Goal: Information Seeking & Learning: Learn about a topic

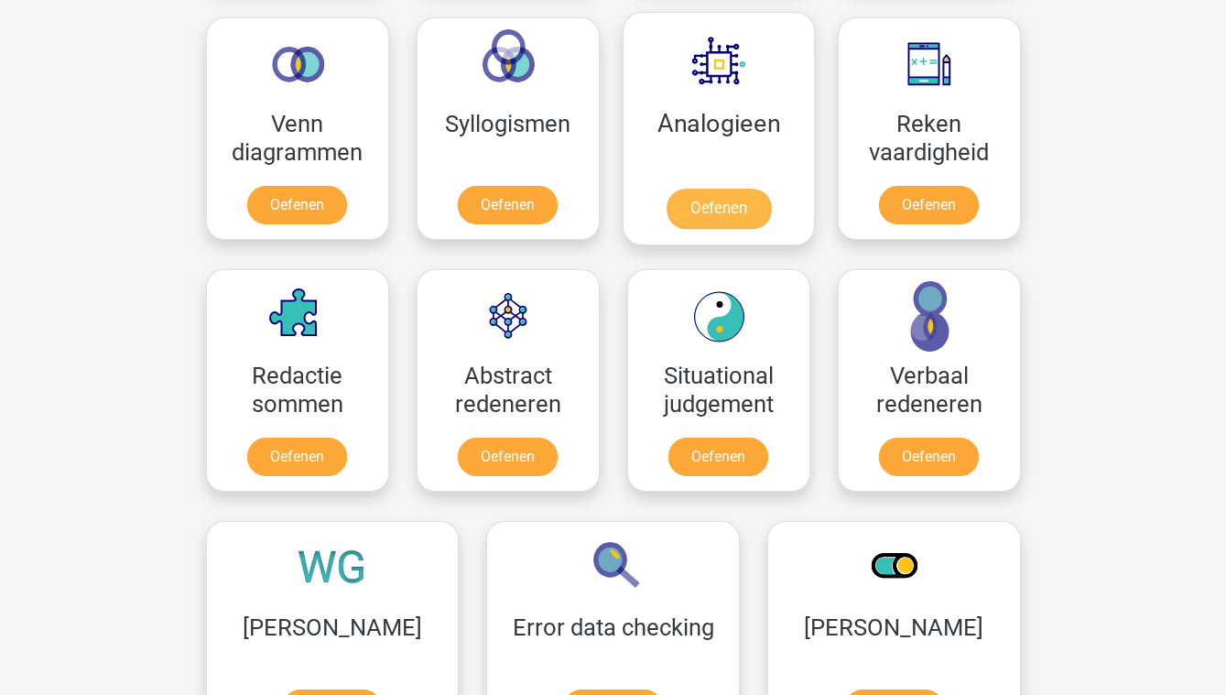
scroll to position [1055, 0]
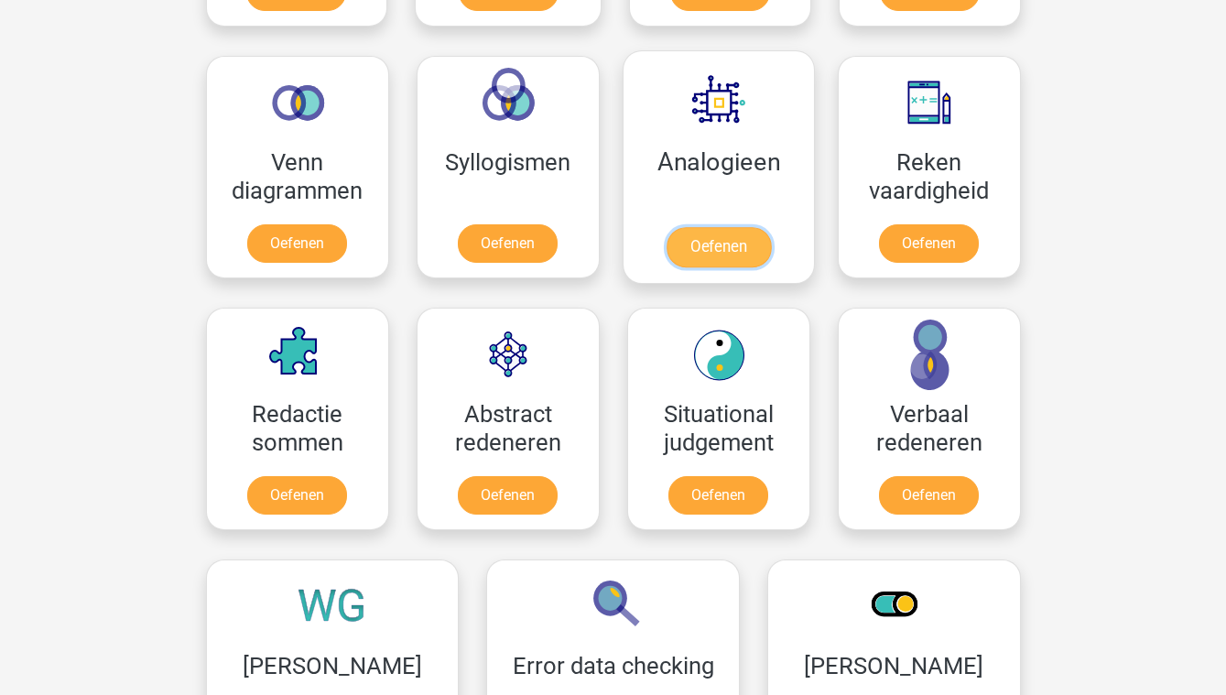
click at [748, 227] on link "Oefenen" at bounding box center [718, 247] width 104 height 40
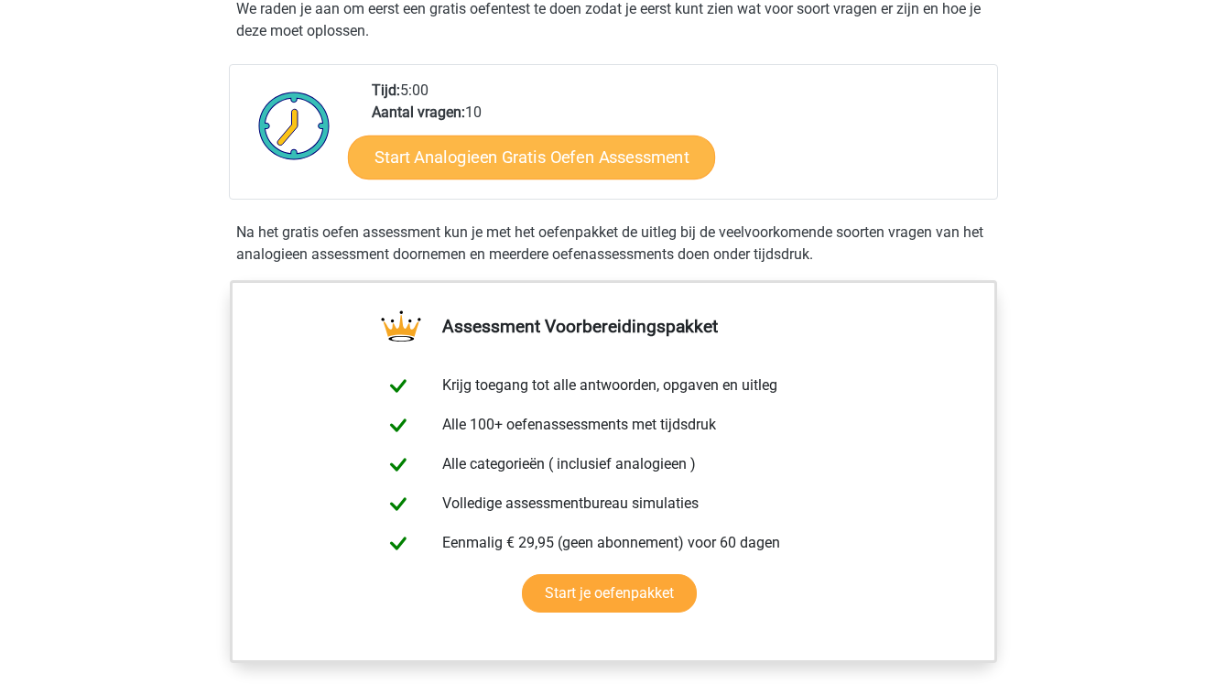
scroll to position [386, 0]
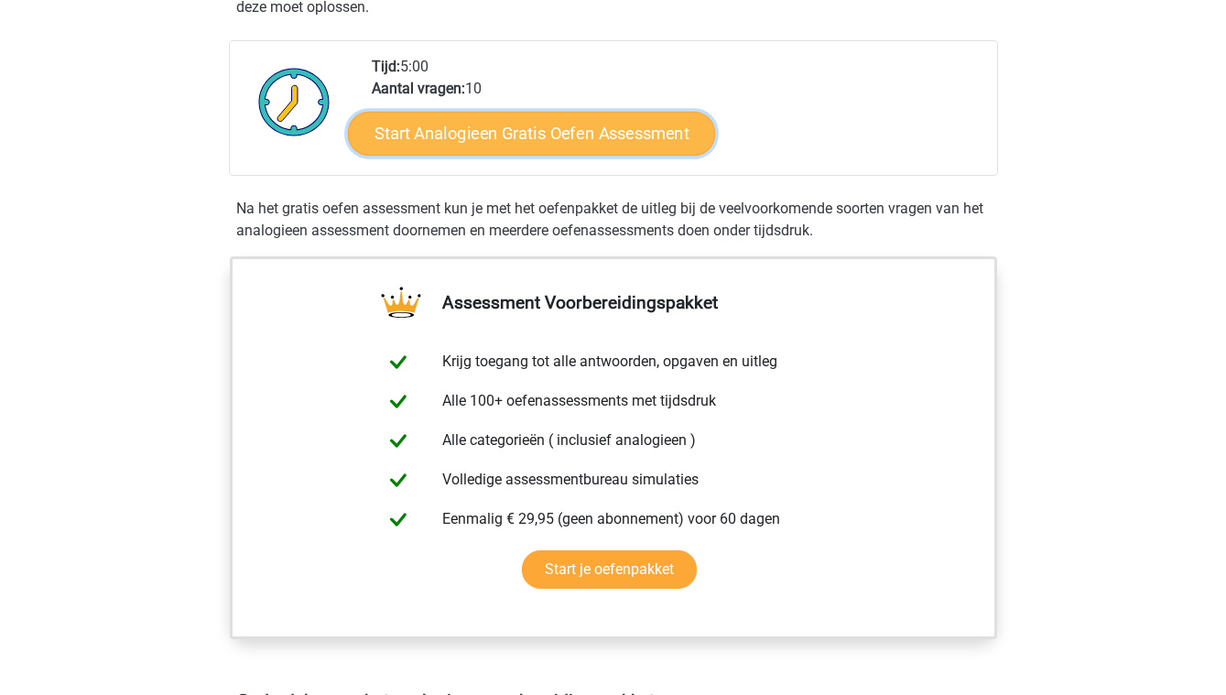
click at [576, 130] on link "Start Analogieen Gratis Oefen Assessment" at bounding box center [531, 133] width 367 height 44
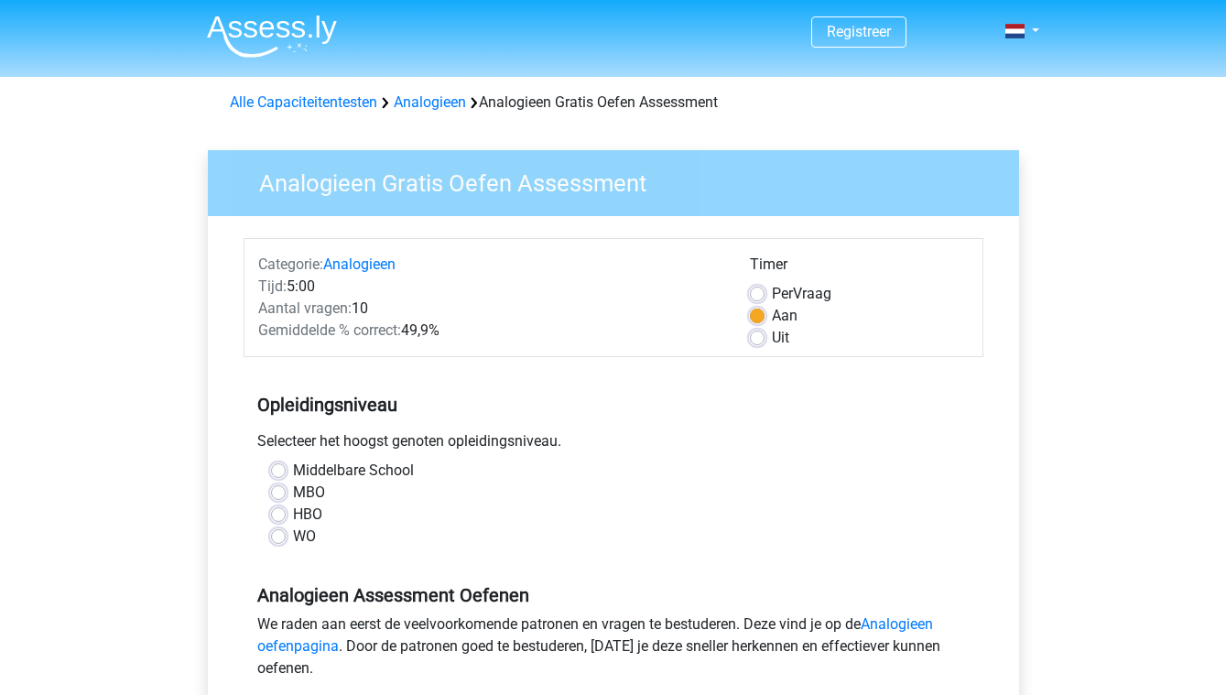
click at [286, 534] on div "WO" at bounding box center [613, 537] width 685 height 22
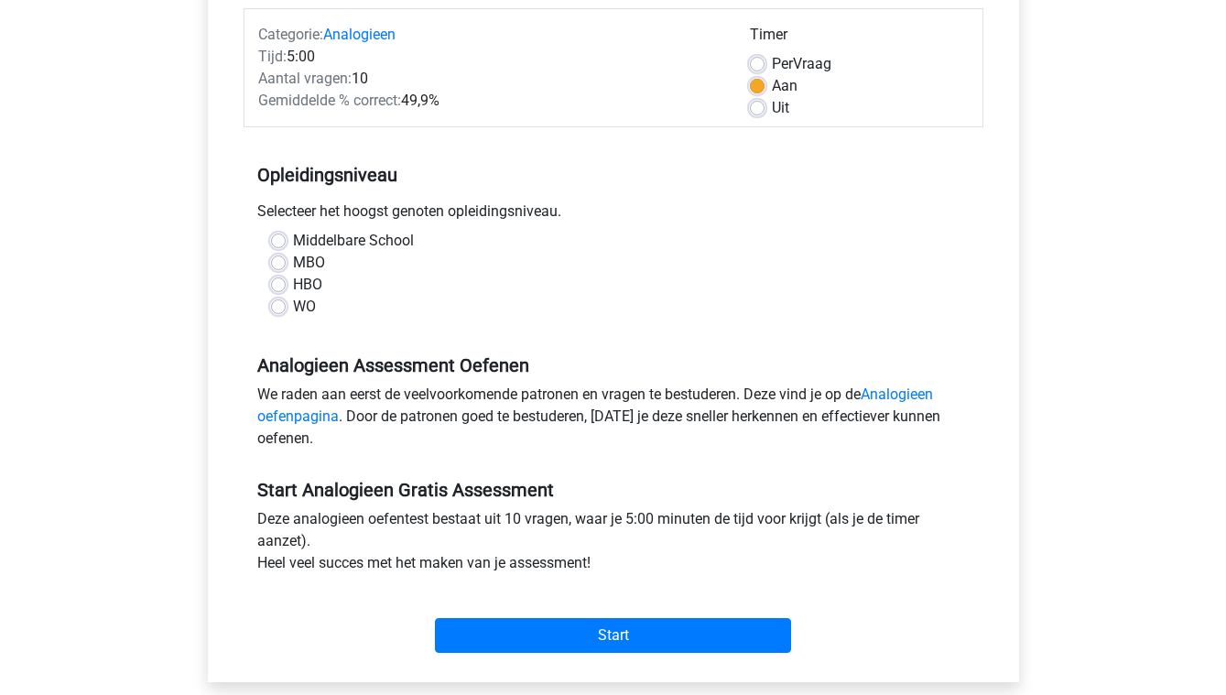
scroll to position [231, 0]
click at [293, 309] on label "WO" at bounding box center [304, 306] width 23 height 22
click at [282, 309] on input "WO" at bounding box center [278, 304] width 15 height 18
radio input "true"
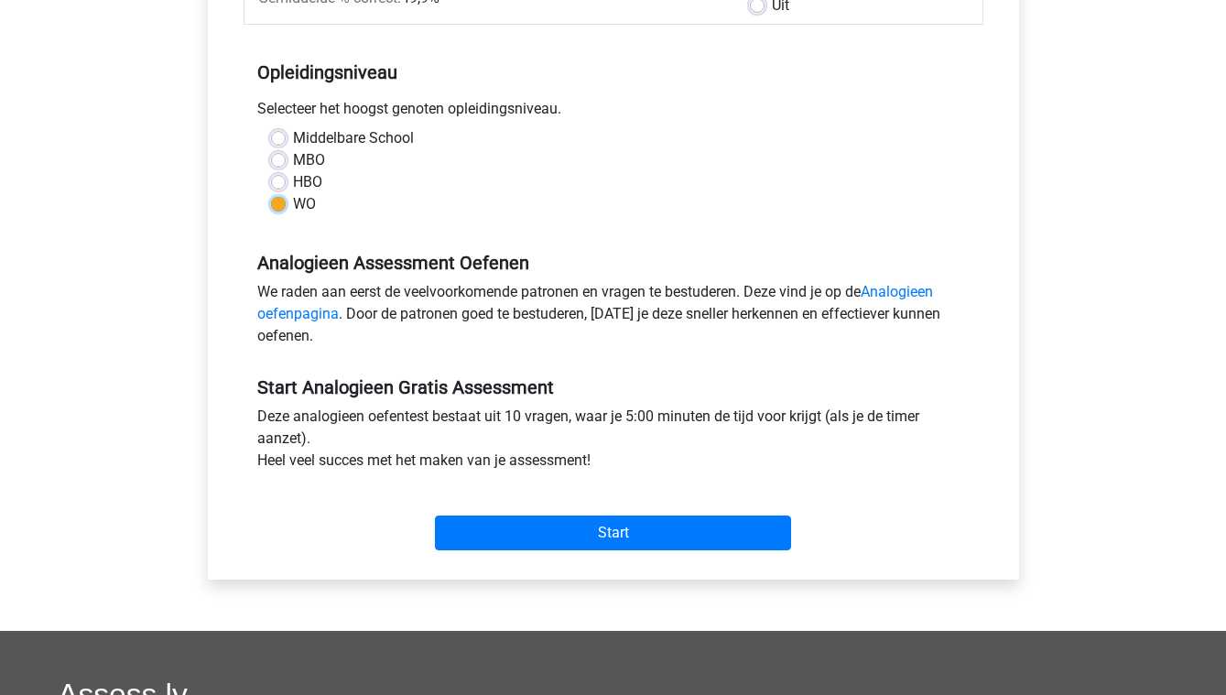
scroll to position [363, 0]
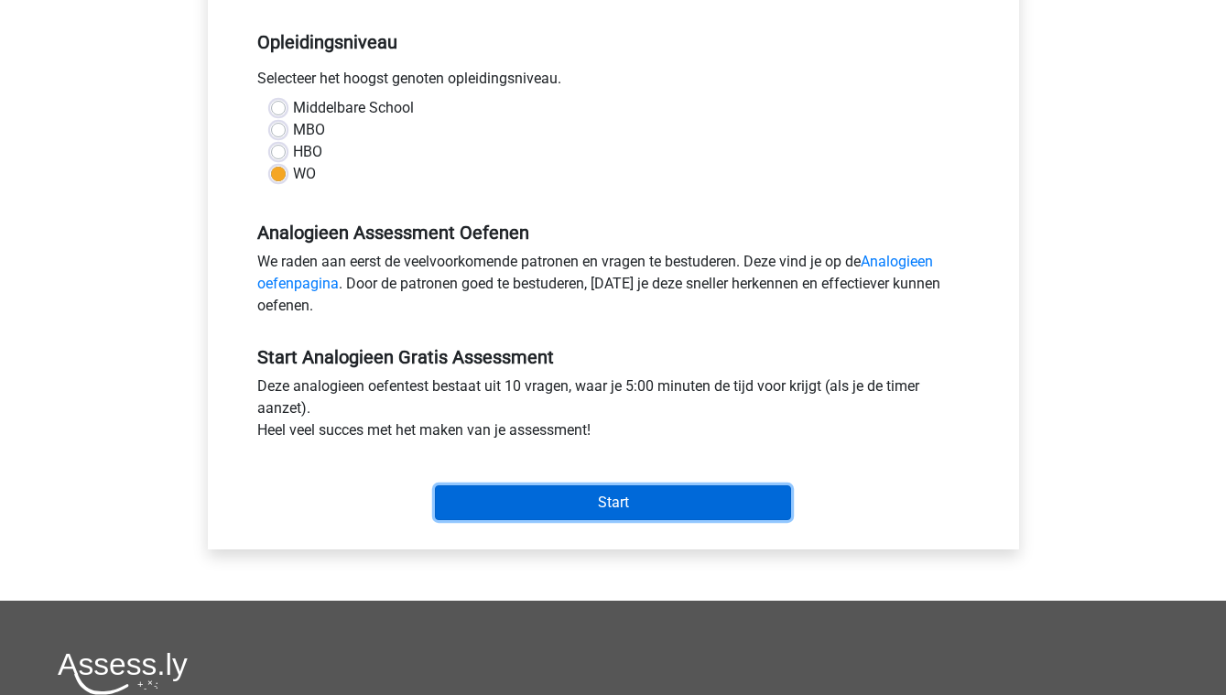
click at [572, 496] on input "Start" at bounding box center [613, 502] width 356 height 35
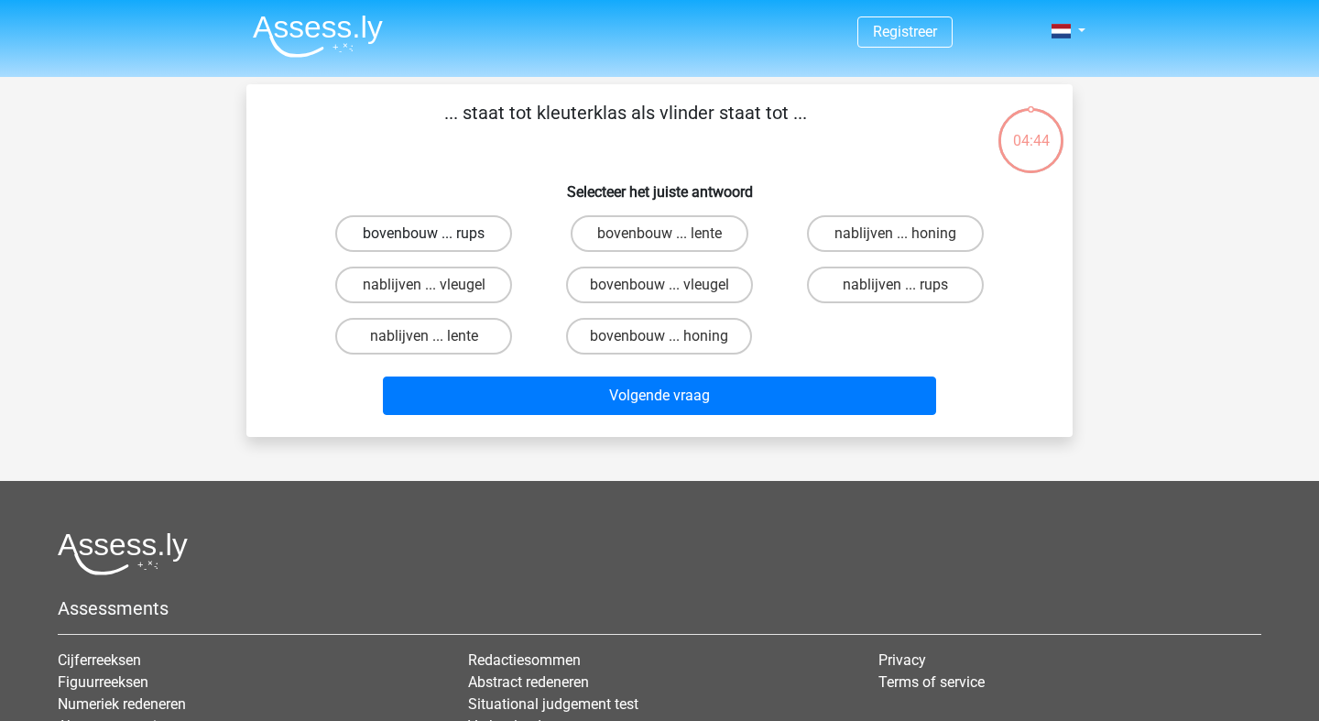
click at [456, 234] on label "bovenbouw ... rups" at bounding box center [423, 233] width 177 height 37
click at [436, 234] on input "bovenbouw ... rups" at bounding box center [430, 240] width 12 height 12
radio input "true"
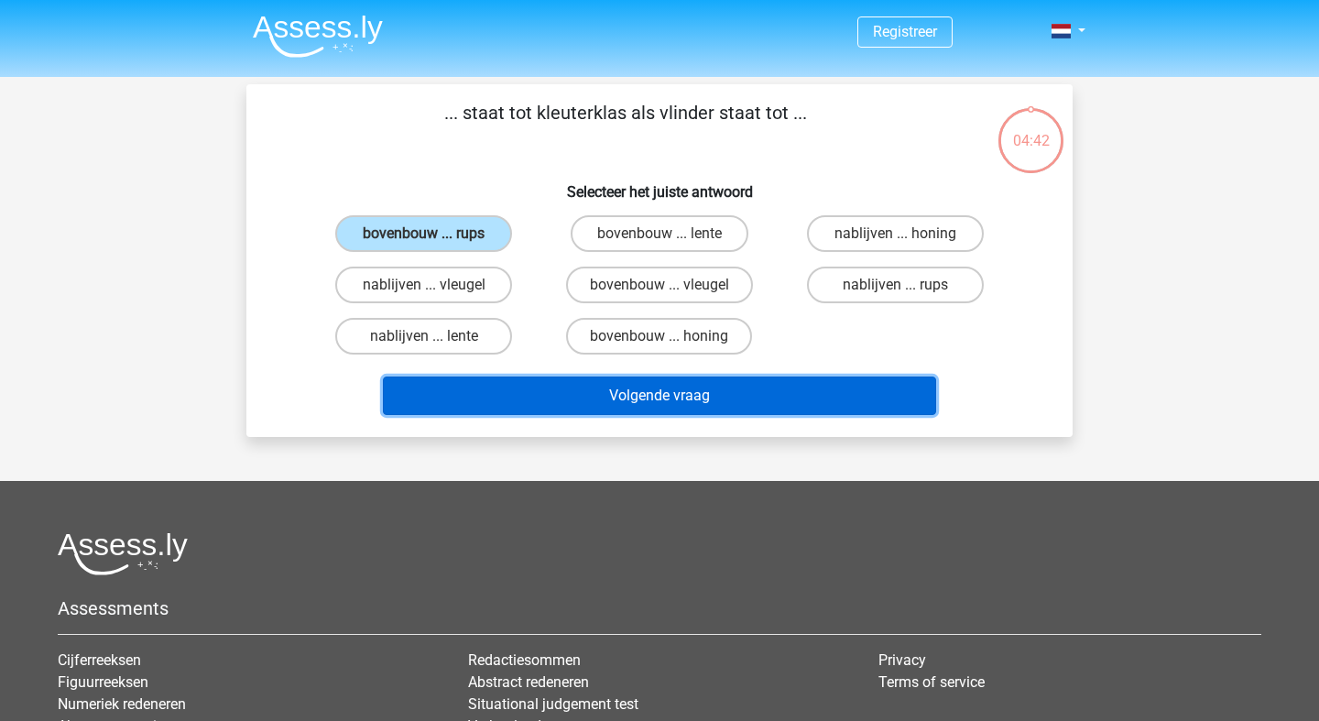
click at [618, 404] on button "Volgende vraag" at bounding box center [660, 395] width 554 height 38
